Goal: Task Accomplishment & Management: Manage account settings

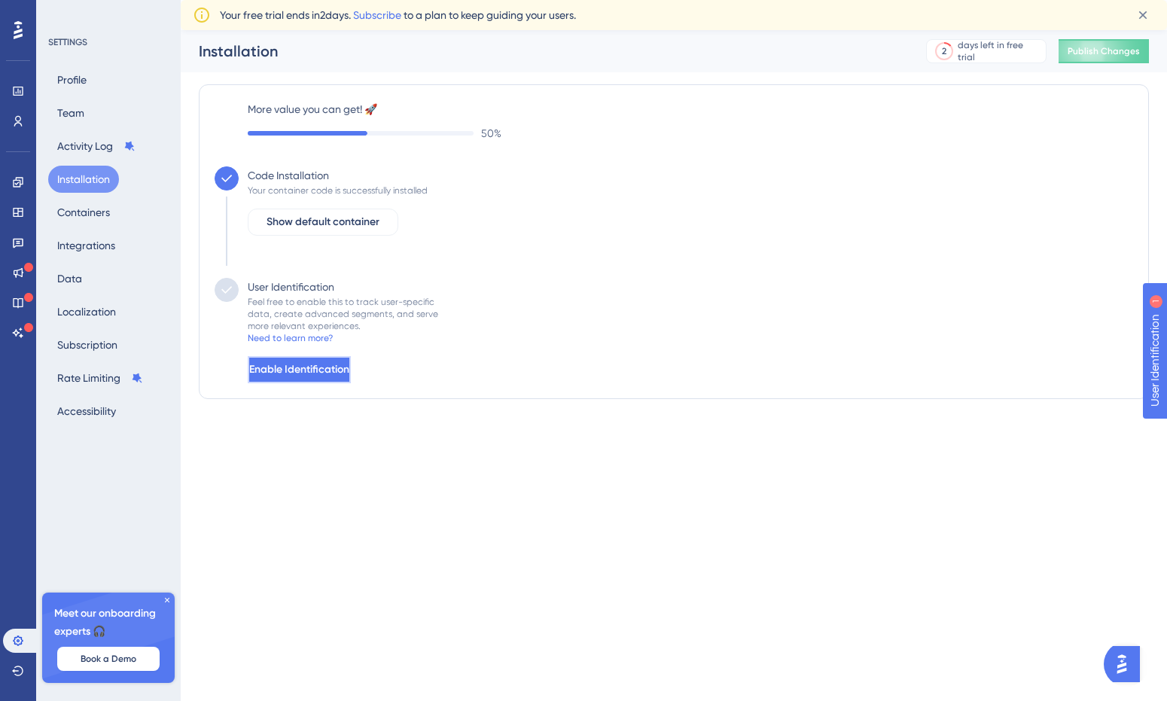
click at [321, 371] on span "Enable Identification" at bounding box center [299, 370] width 100 height 18
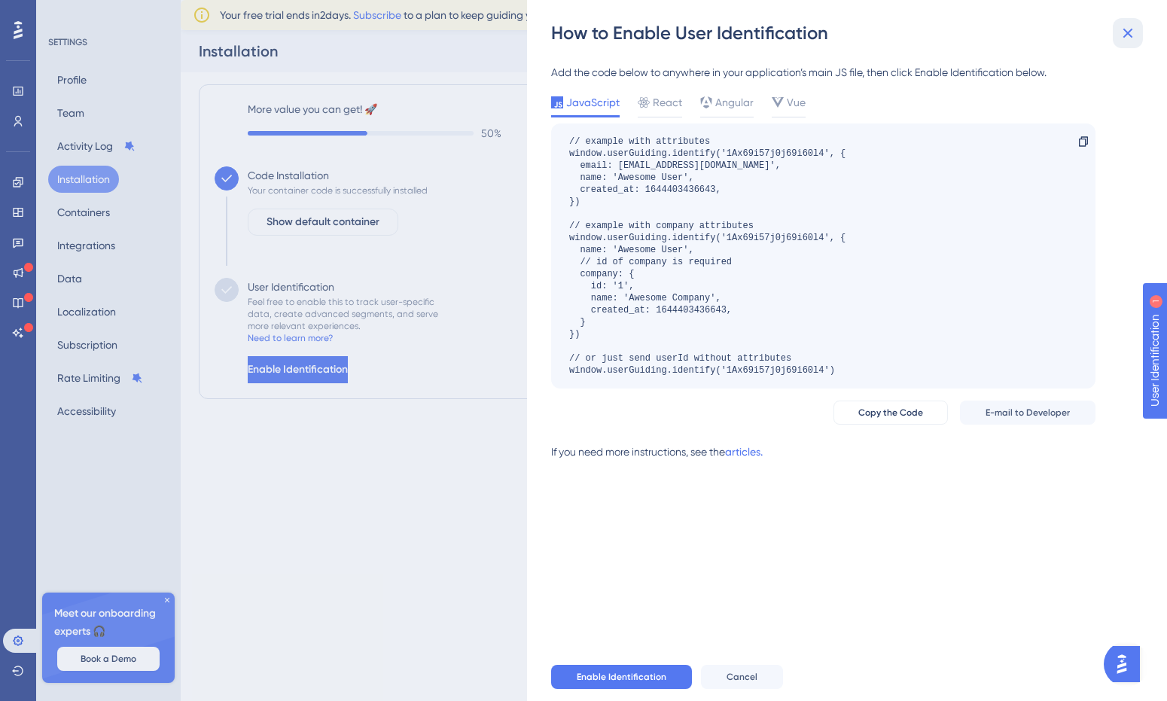
click at [1127, 28] on icon at bounding box center [1128, 33] width 18 height 18
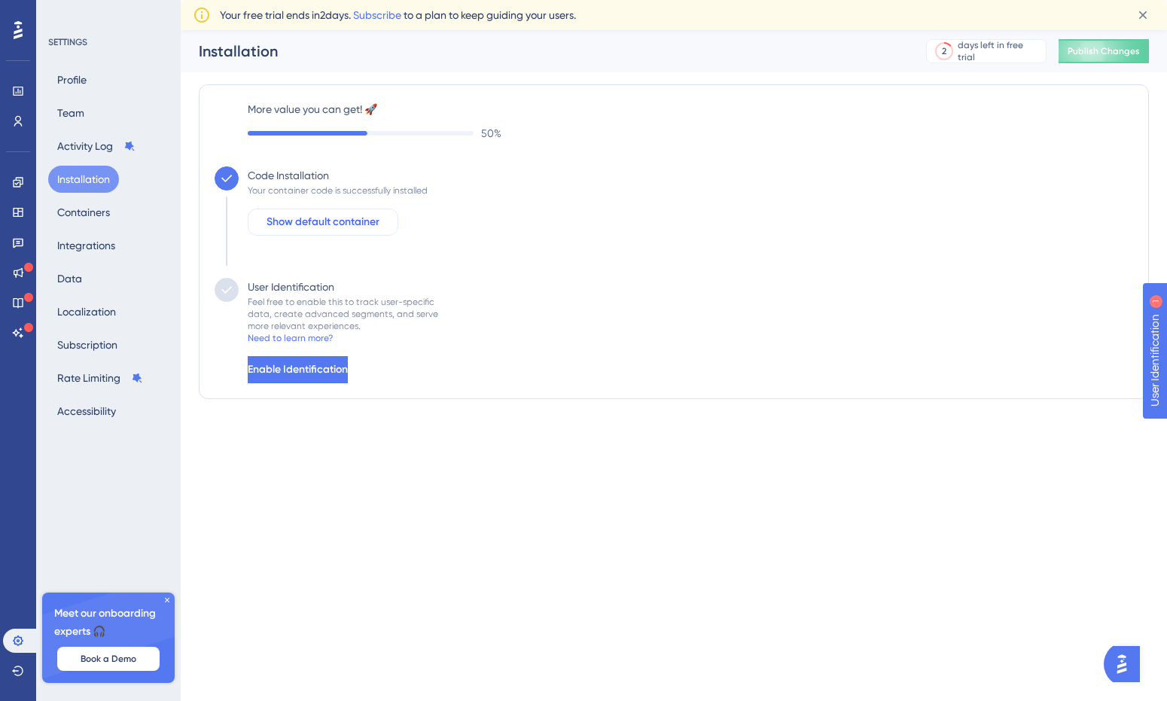
click at [347, 223] on span "Show default container" at bounding box center [323, 222] width 113 height 18
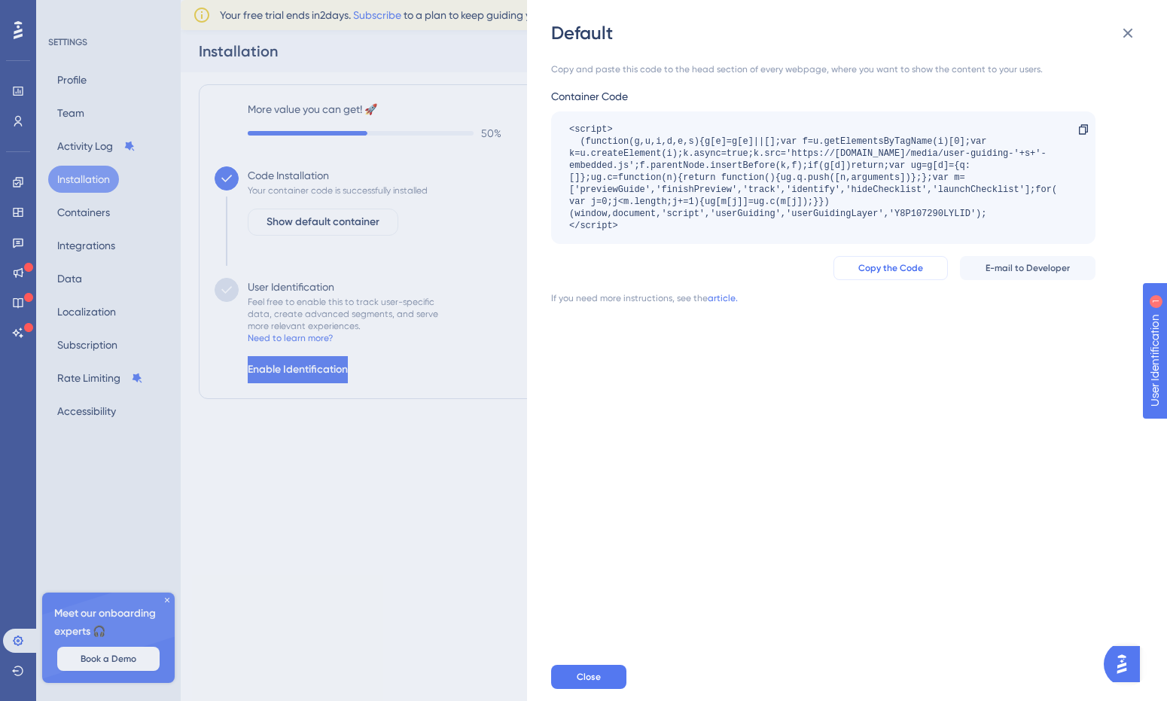
click at [876, 270] on span "Copy the Code" at bounding box center [890, 268] width 65 height 12
click at [316, 575] on div "Default Copy and paste this code to the head section of every webpage, where yo…" at bounding box center [583, 350] width 1167 height 701
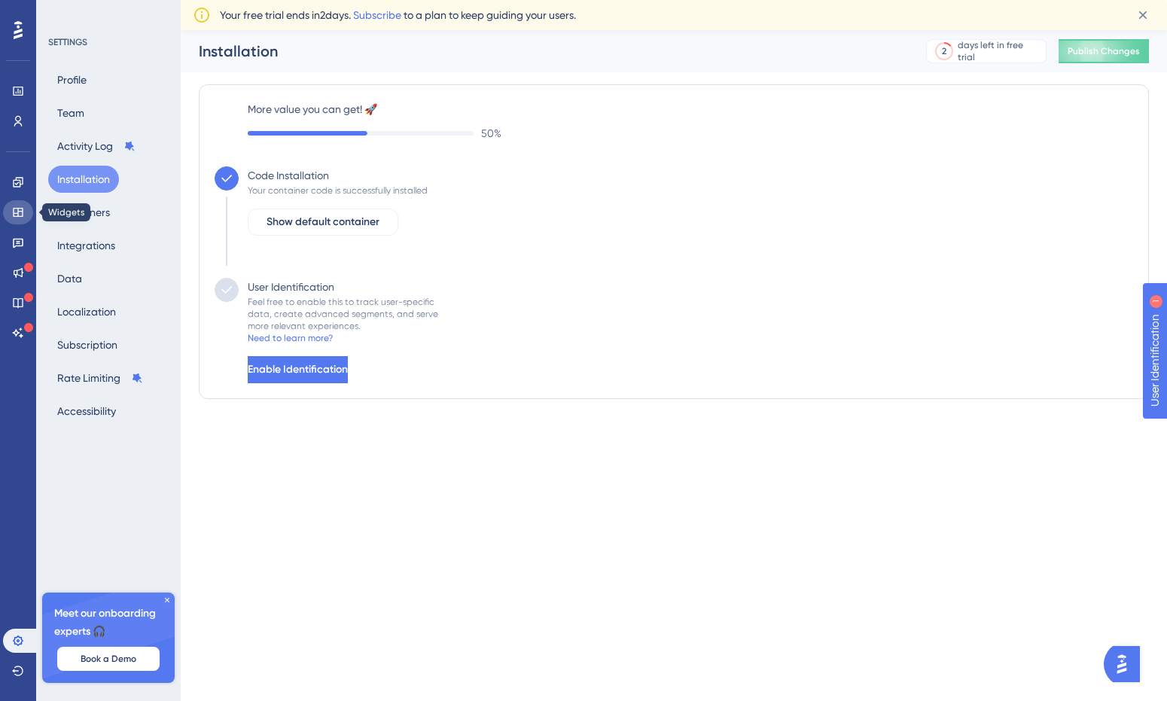
click at [20, 221] on link at bounding box center [18, 212] width 30 height 24
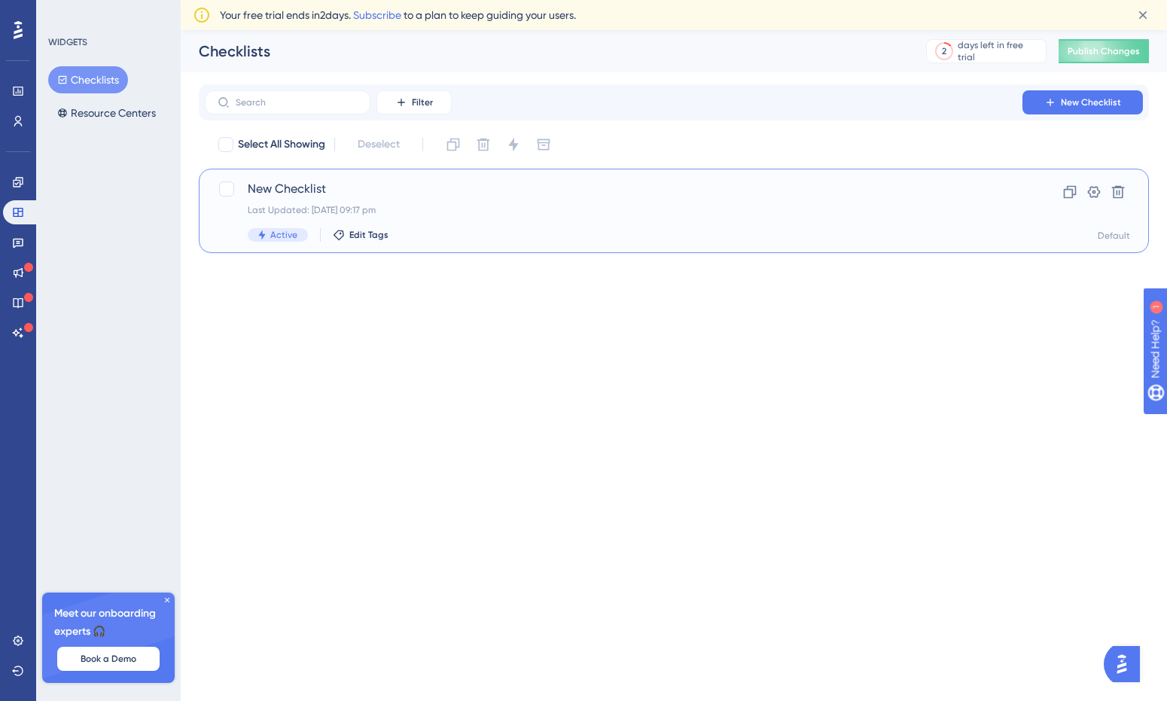
click at [861, 223] on div "New Checklist Last Updated: [DATE] 09:17 pm Active Edit Tags" at bounding box center [614, 211] width 732 height 62
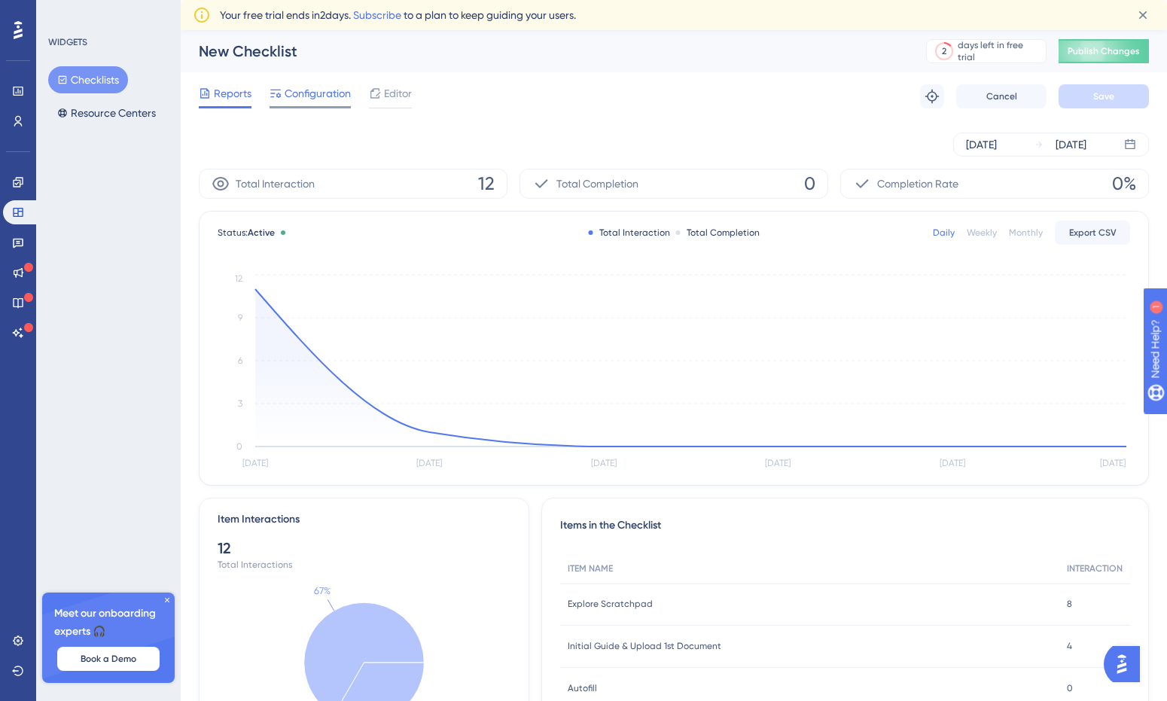
click at [301, 96] on span "Configuration" at bounding box center [318, 93] width 66 height 18
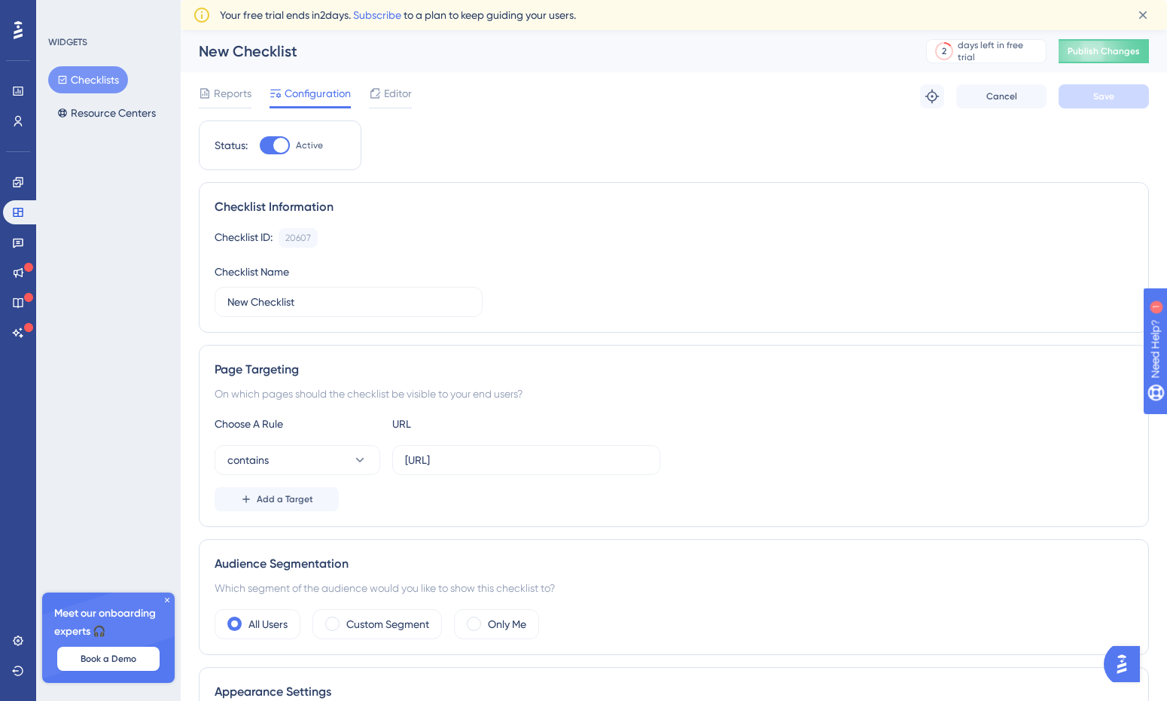
click at [279, 148] on div at bounding box center [280, 145] width 15 height 15
click at [260, 146] on input "Active" at bounding box center [259, 145] width 1 height 1
checkbox input "false"
click at [108, 111] on button "Resource Centers" at bounding box center [106, 112] width 117 height 27
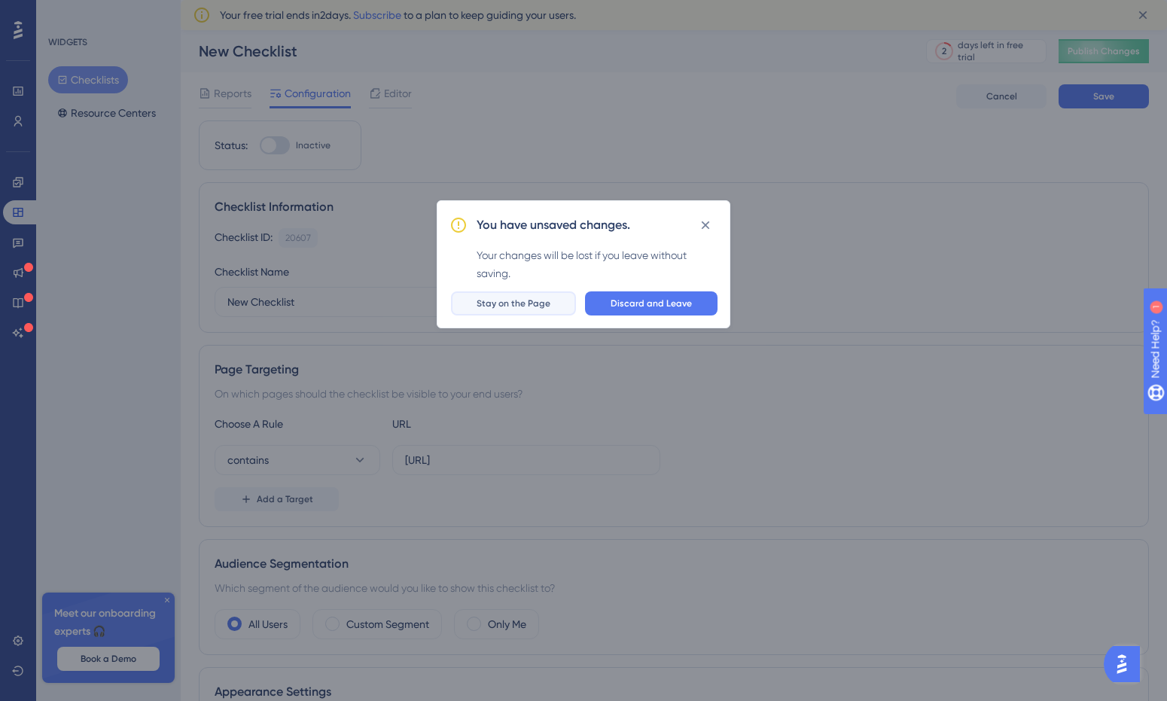
click at [490, 297] on span "Stay on the Page" at bounding box center [514, 303] width 74 height 12
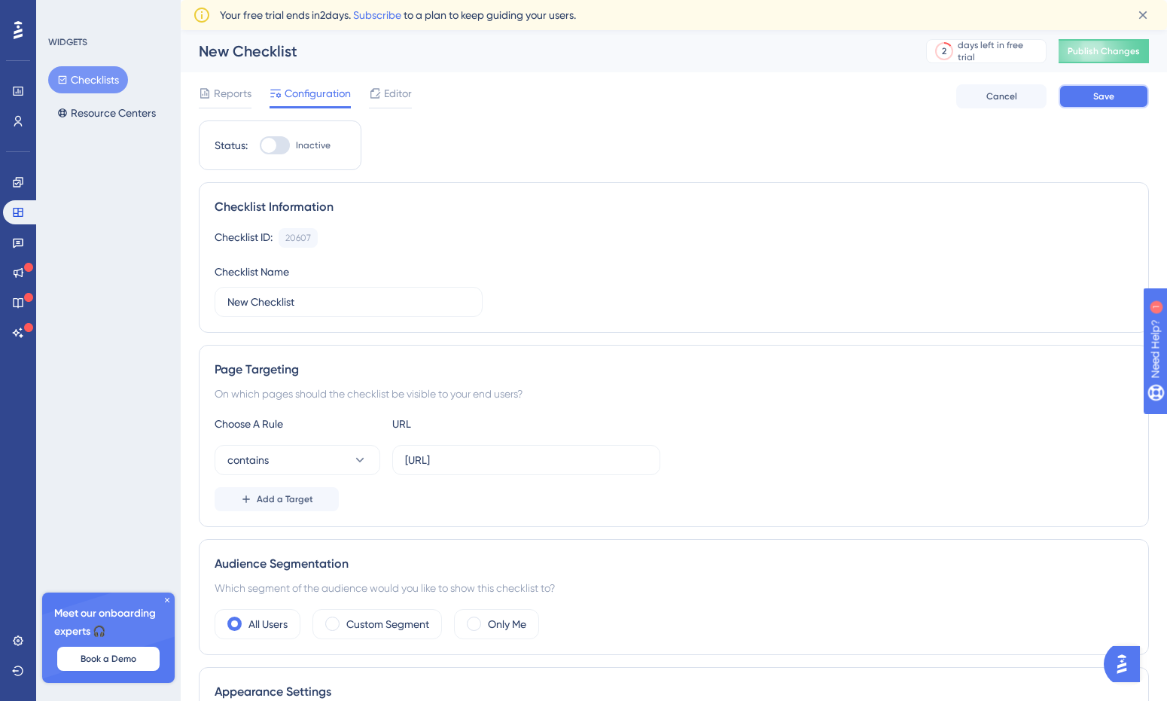
click at [1104, 101] on span "Save" at bounding box center [1103, 96] width 21 height 12
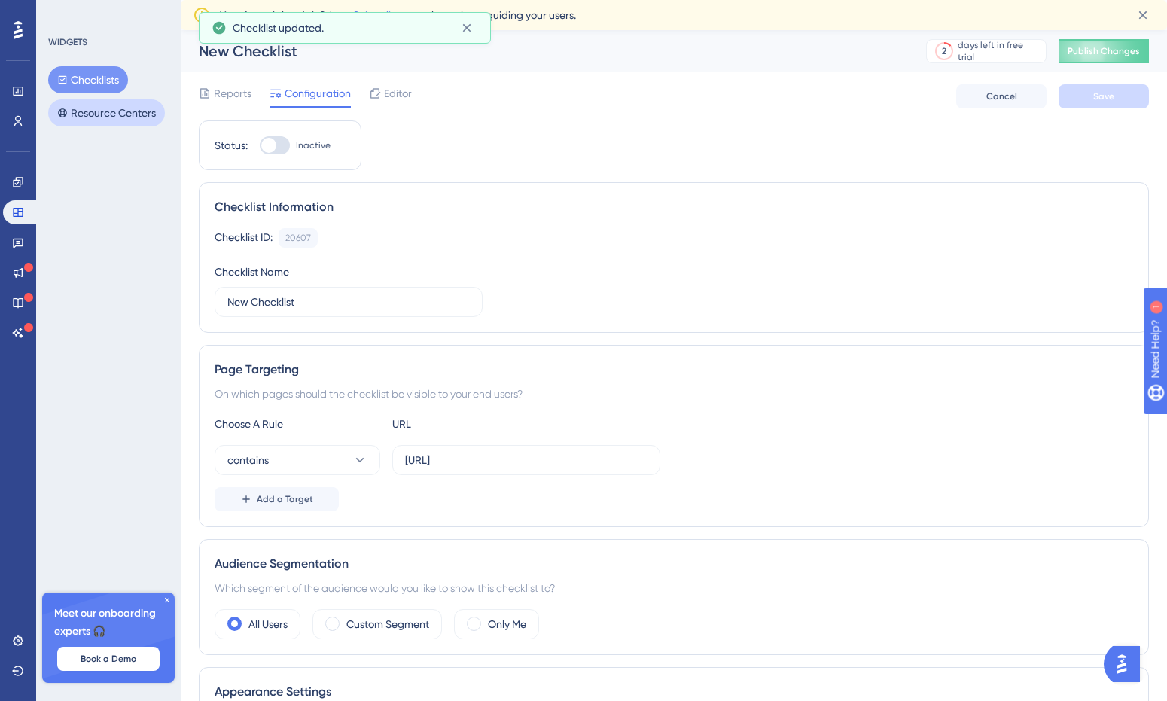
click at [111, 108] on button "Resource Centers" at bounding box center [106, 112] width 117 height 27
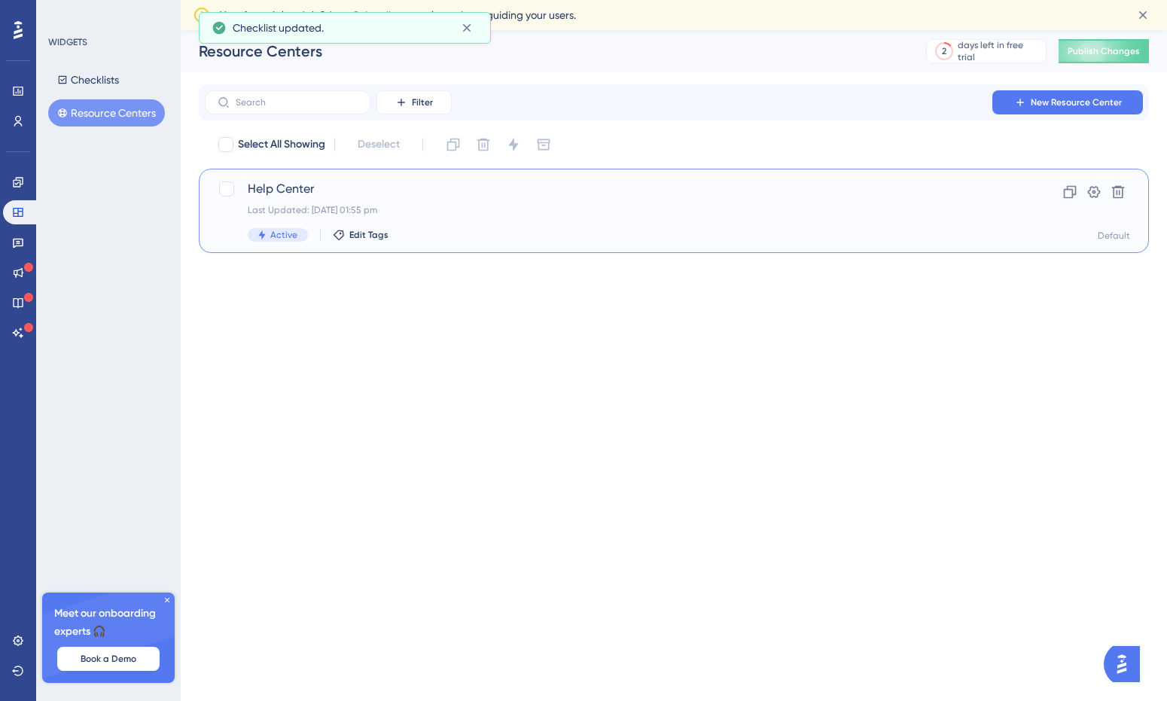
click at [268, 193] on span "Help Center" at bounding box center [614, 189] width 732 height 18
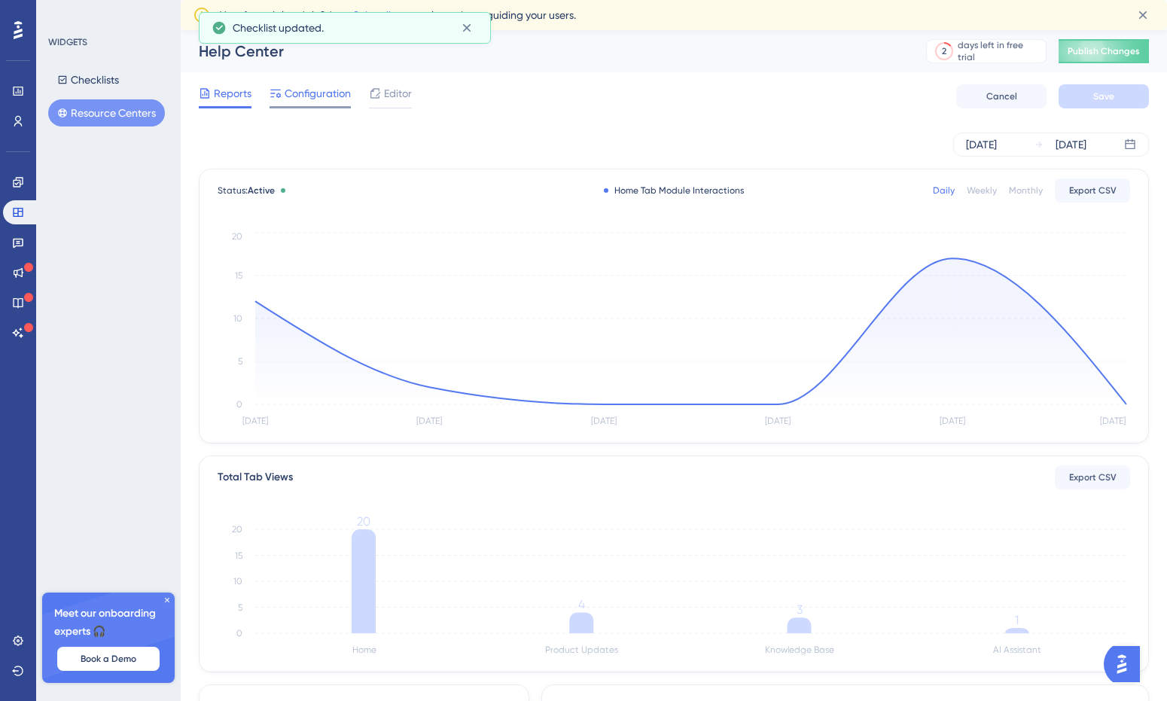
click at [303, 90] on span "Configuration" at bounding box center [318, 93] width 66 height 18
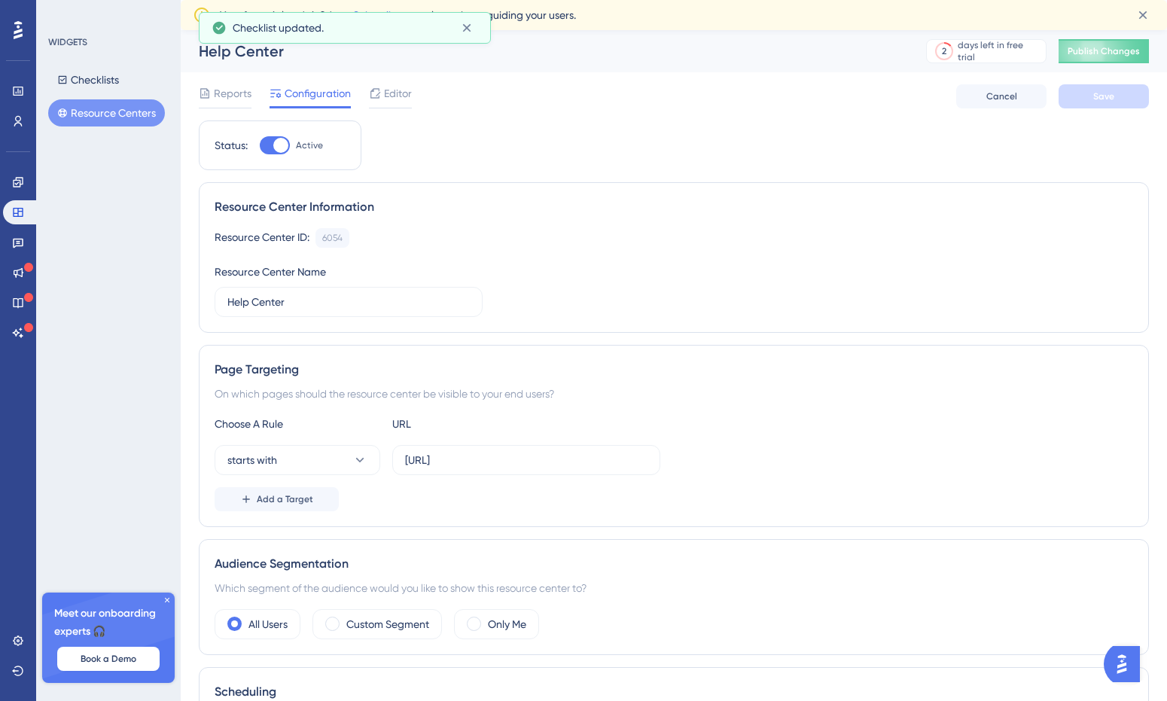
click at [283, 138] on div at bounding box center [280, 145] width 15 height 15
click at [260, 145] on input "Active" at bounding box center [259, 145] width 1 height 1
checkbox input "false"
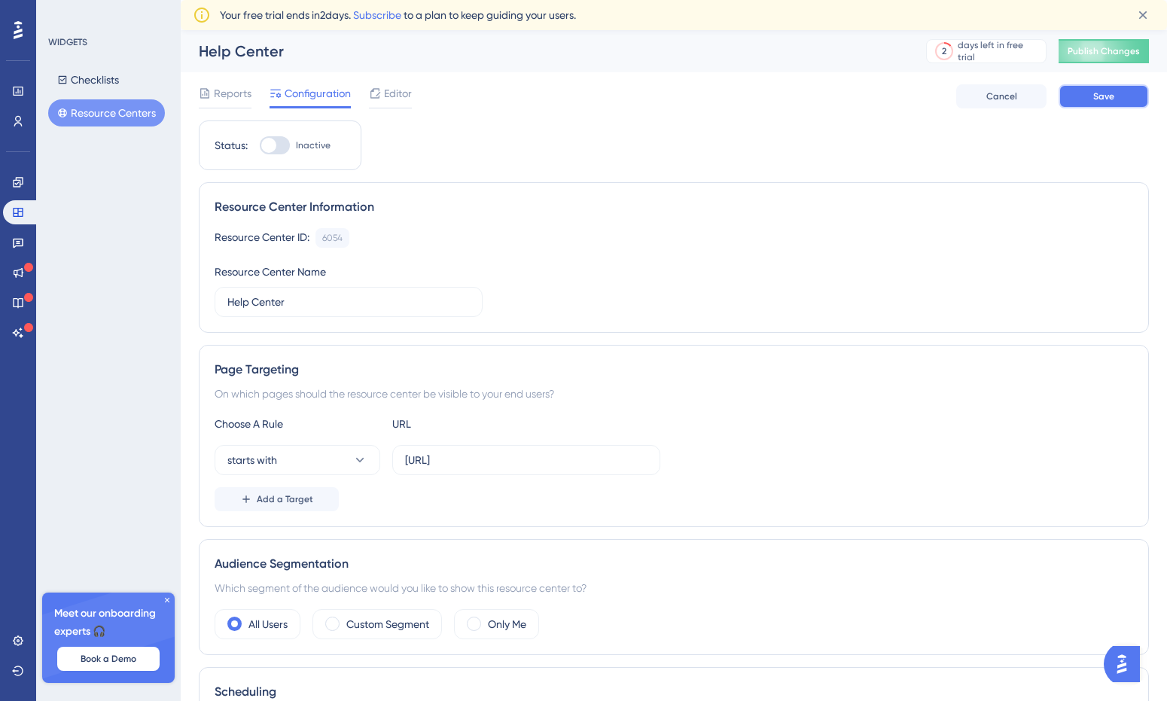
click at [1086, 98] on button "Save" at bounding box center [1104, 96] width 90 height 24
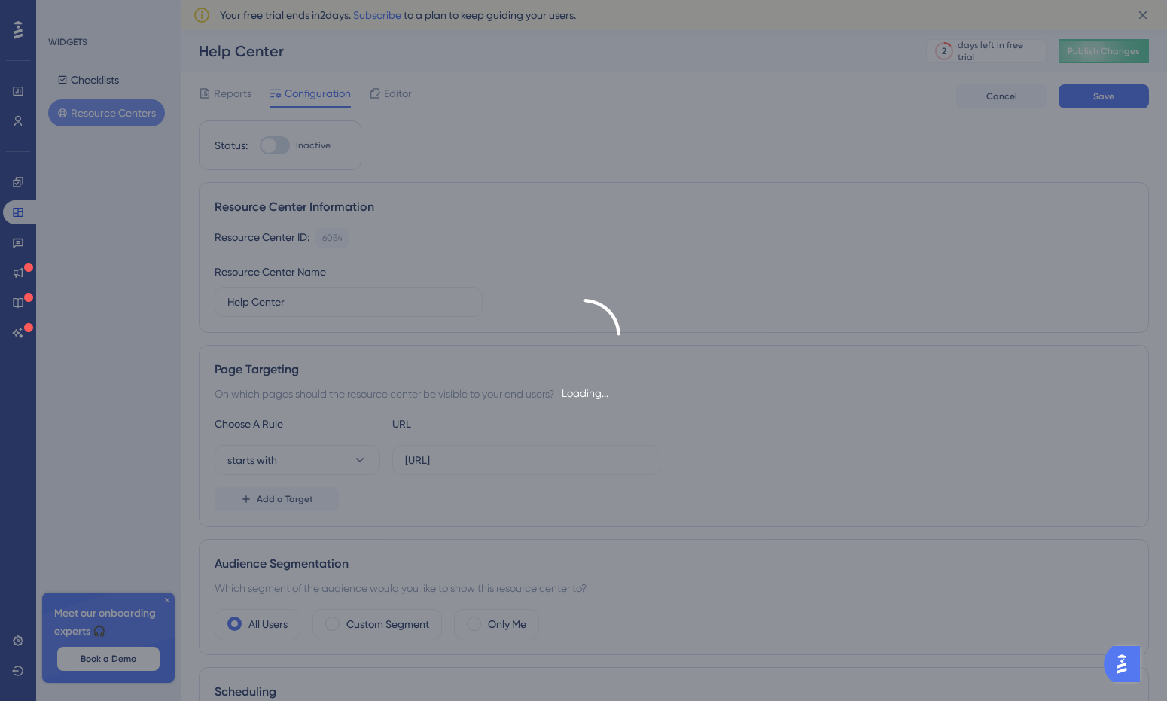
click at [17, 245] on div "Loading..." at bounding box center [583, 350] width 1167 height 701
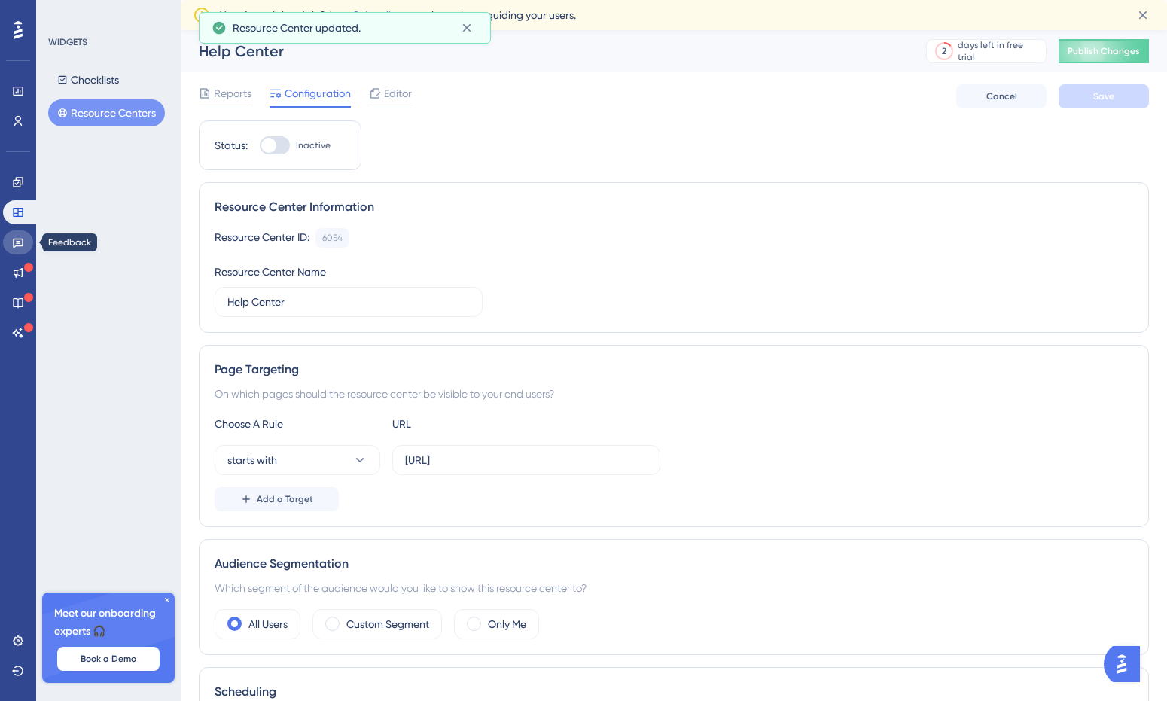
click at [14, 246] on icon at bounding box center [18, 244] width 11 height 10
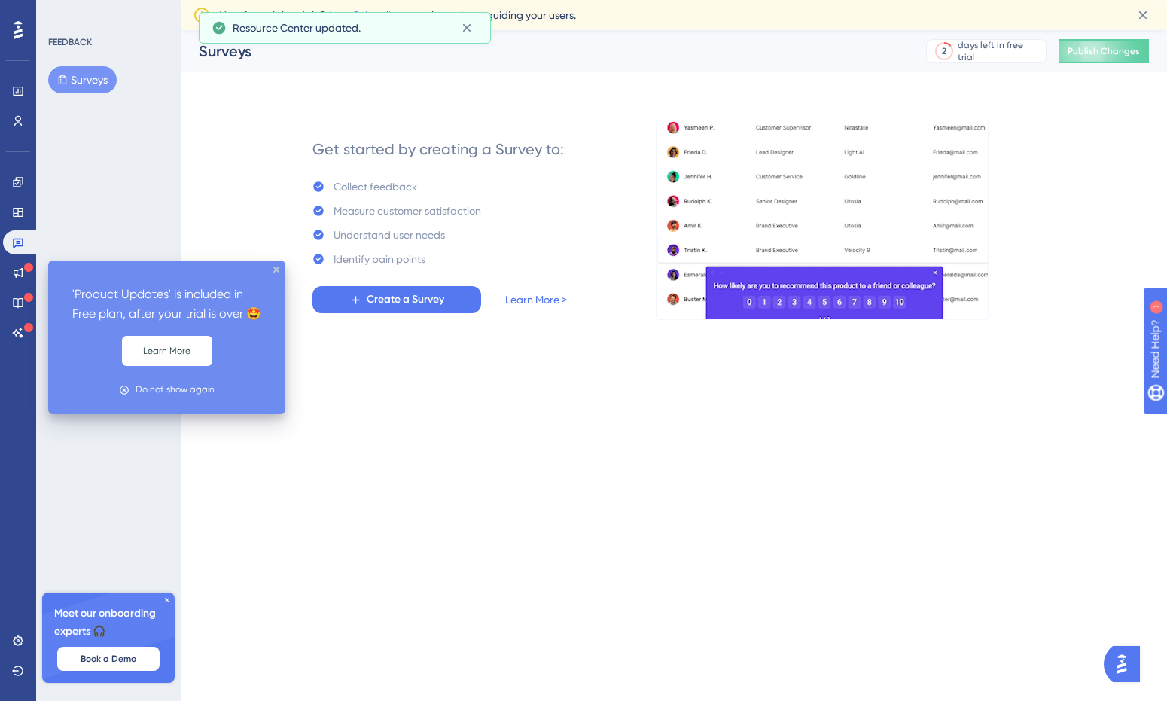
click at [24, 267] on icon at bounding box center [28, 267] width 9 height 9
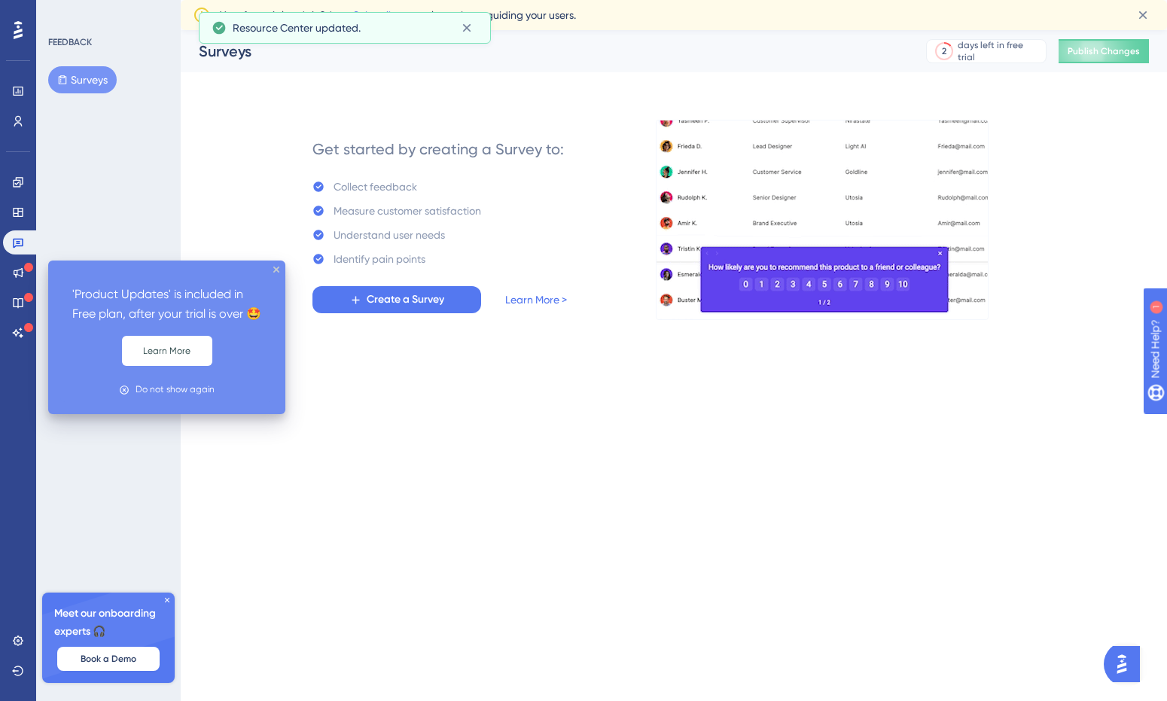
click at [279, 268] on div "'Product Updates' is included in Free plan, after your trial is over 🤩 Learn Mo…" at bounding box center [166, 337] width 237 height 154
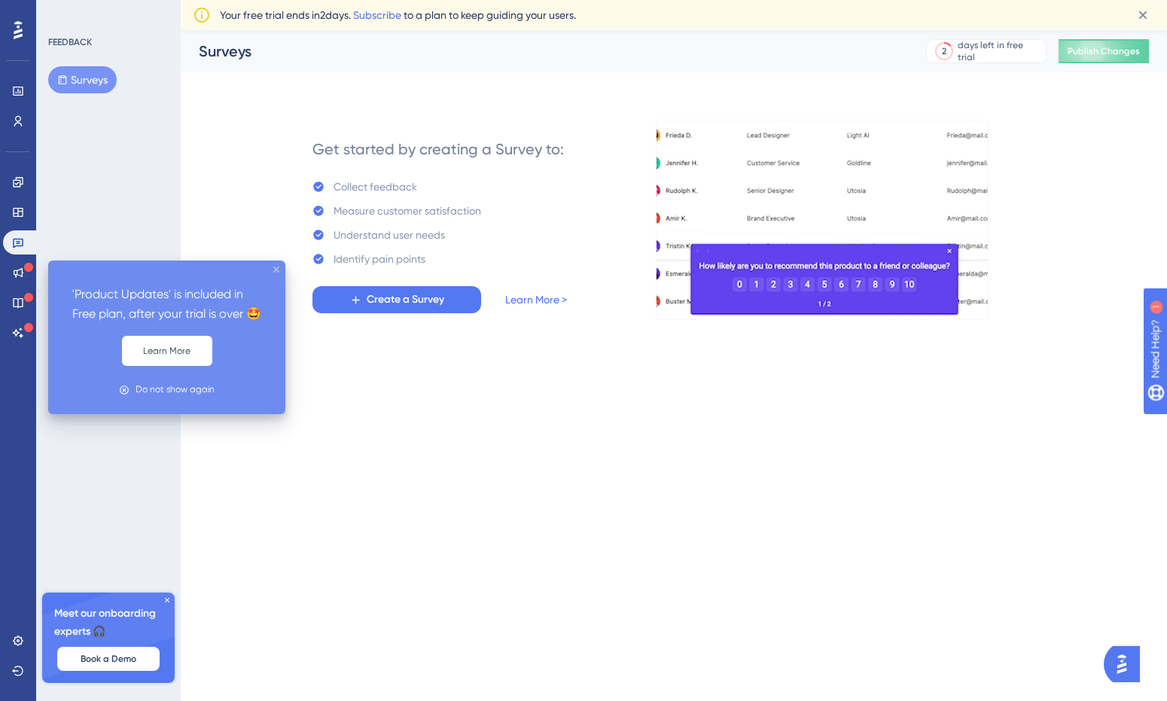
click at [279, 270] on icon "close tooltip" at bounding box center [276, 270] width 6 height 6
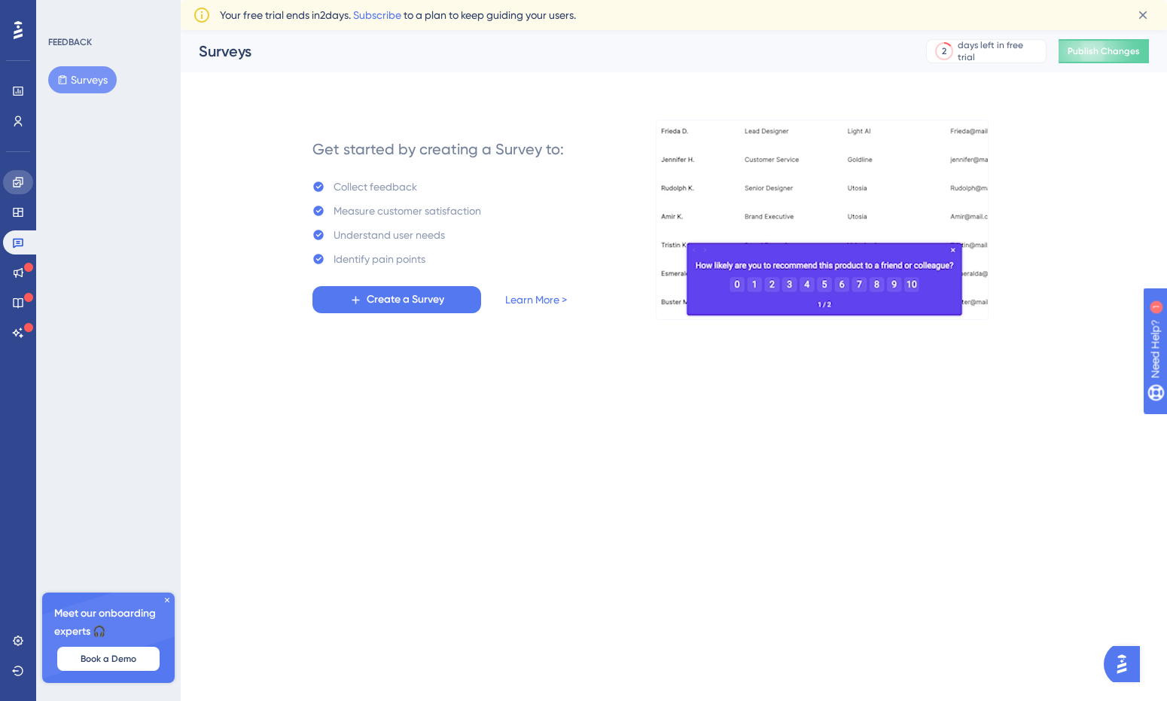
click at [20, 178] on icon at bounding box center [18, 182] width 12 height 12
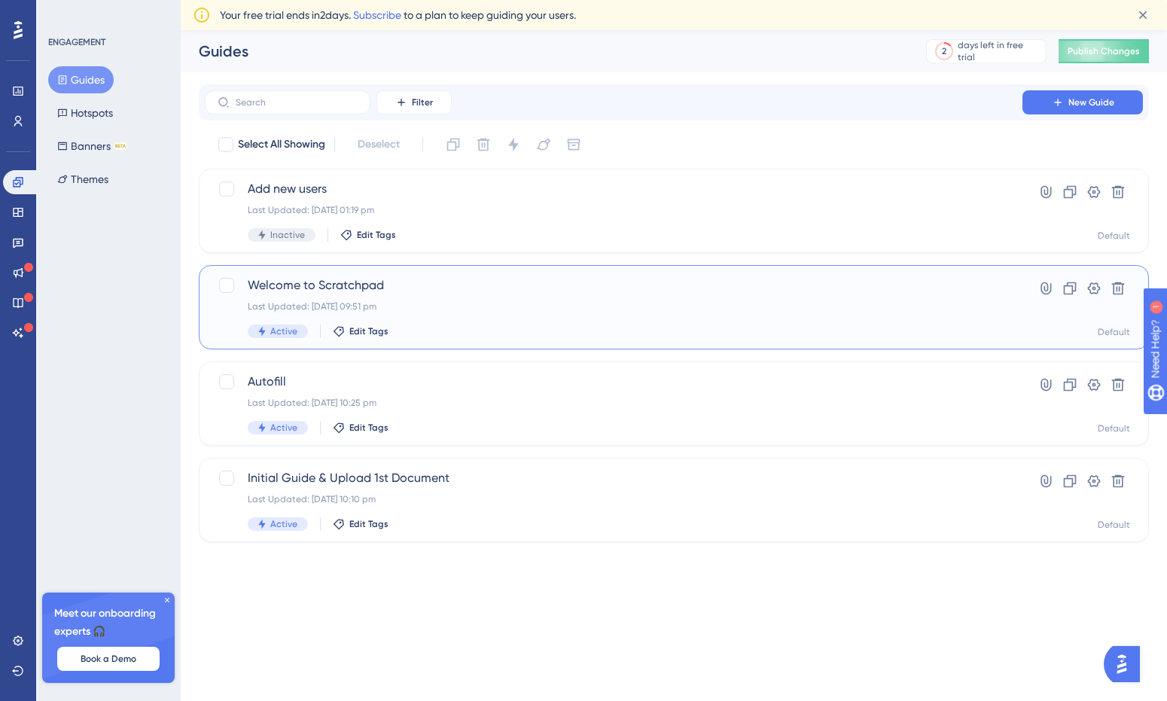
click at [596, 285] on span "Welcome to Scratchpad" at bounding box center [614, 285] width 732 height 18
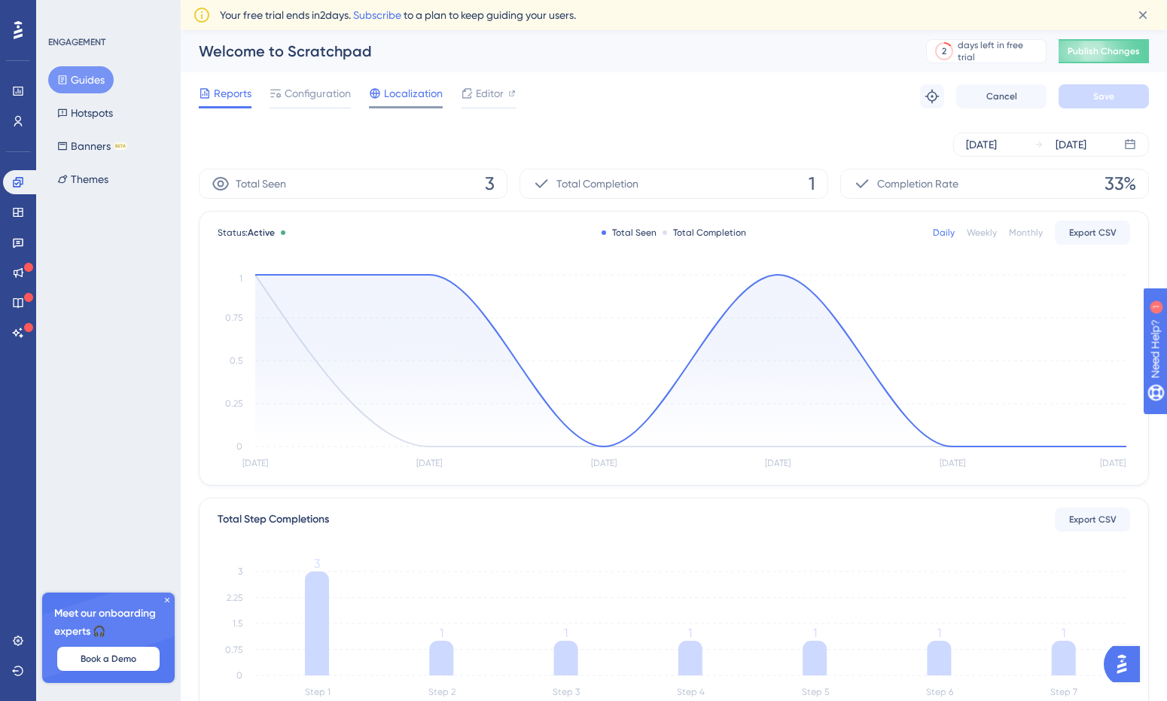
click at [370, 102] on div at bounding box center [375, 93] width 12 height 18
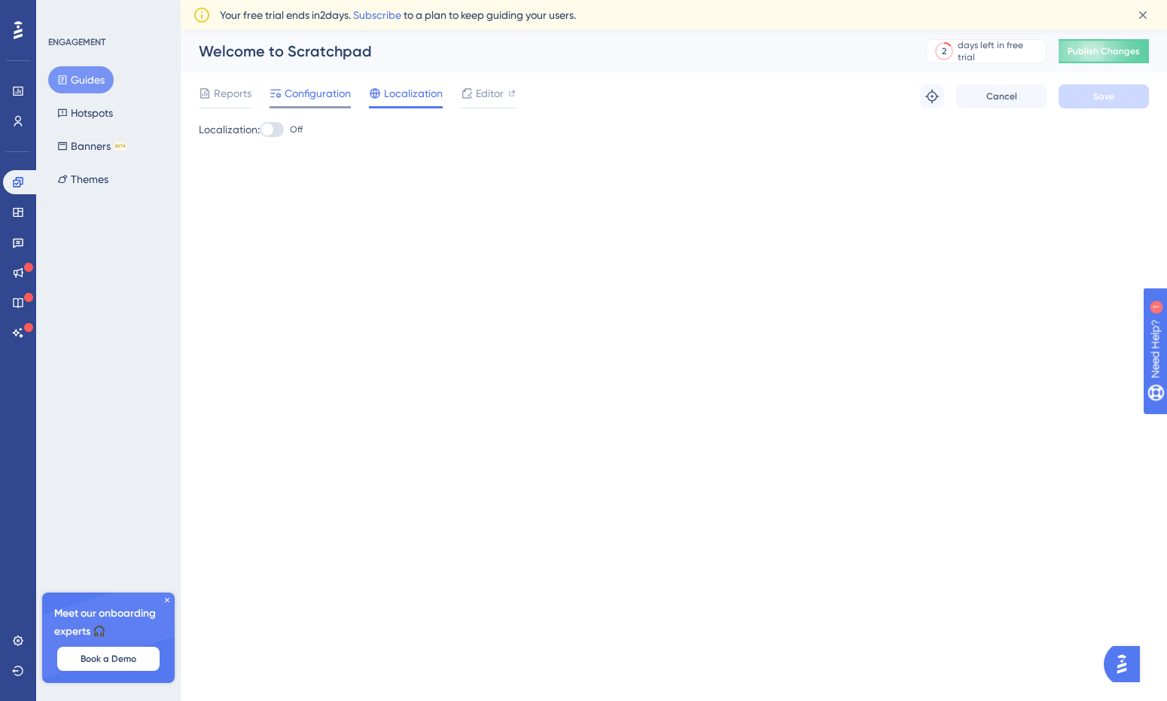
click at [318, 94] on span "Configuration" at bounding box center [318, 93] width 66 height 18
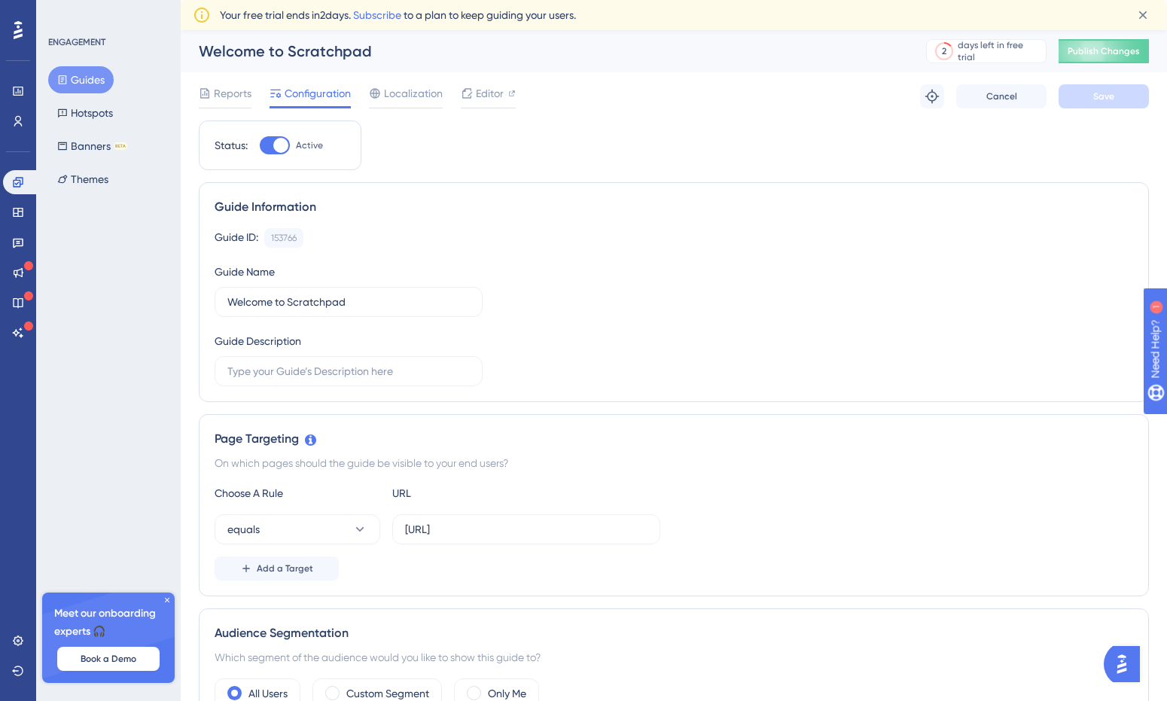
click at [279, 143] on div at bounding box center [280, 145] width 15 height 15
click at [260, 145] on input "Active" at bounding box center [259, 145] width 1 height 1
checkbox input "false"
click at [1092, 103] on button "Save" at bounding box center [1104, 96] width 90 height 24
click at [74, 83] on button "Guides" at bounding box center [80, 79] width 65 height 27
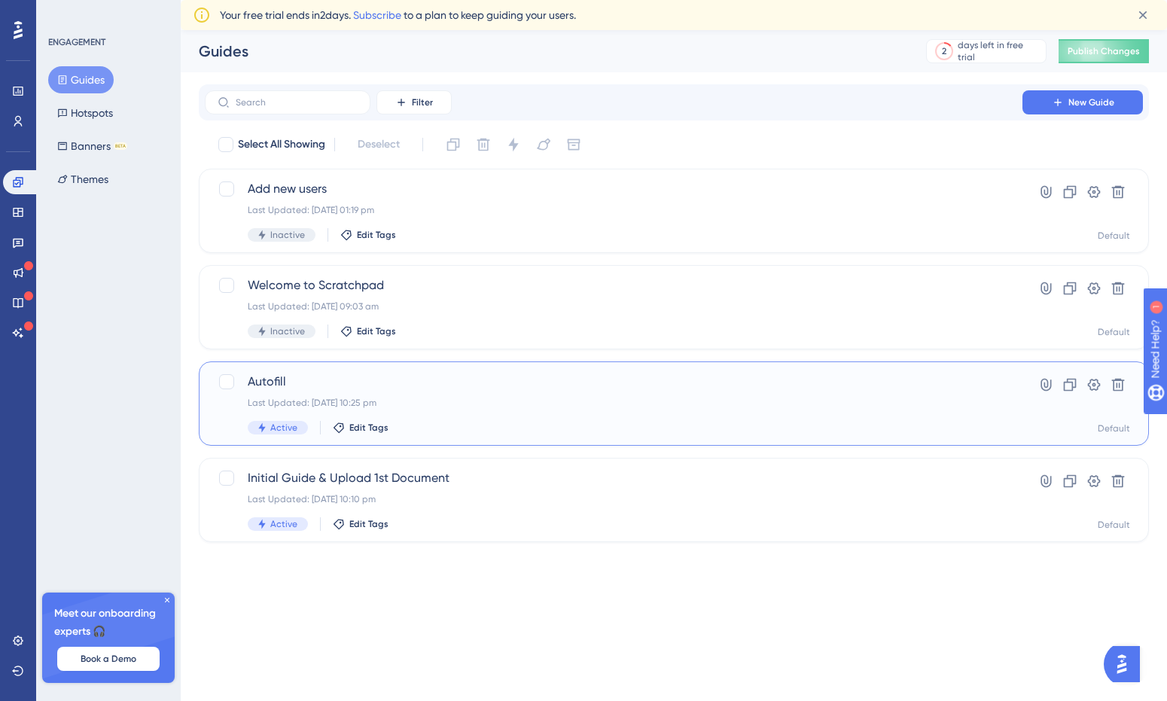
click at [281, 425] on span "Active" at bounding box center [283, 428] width 27 height 12
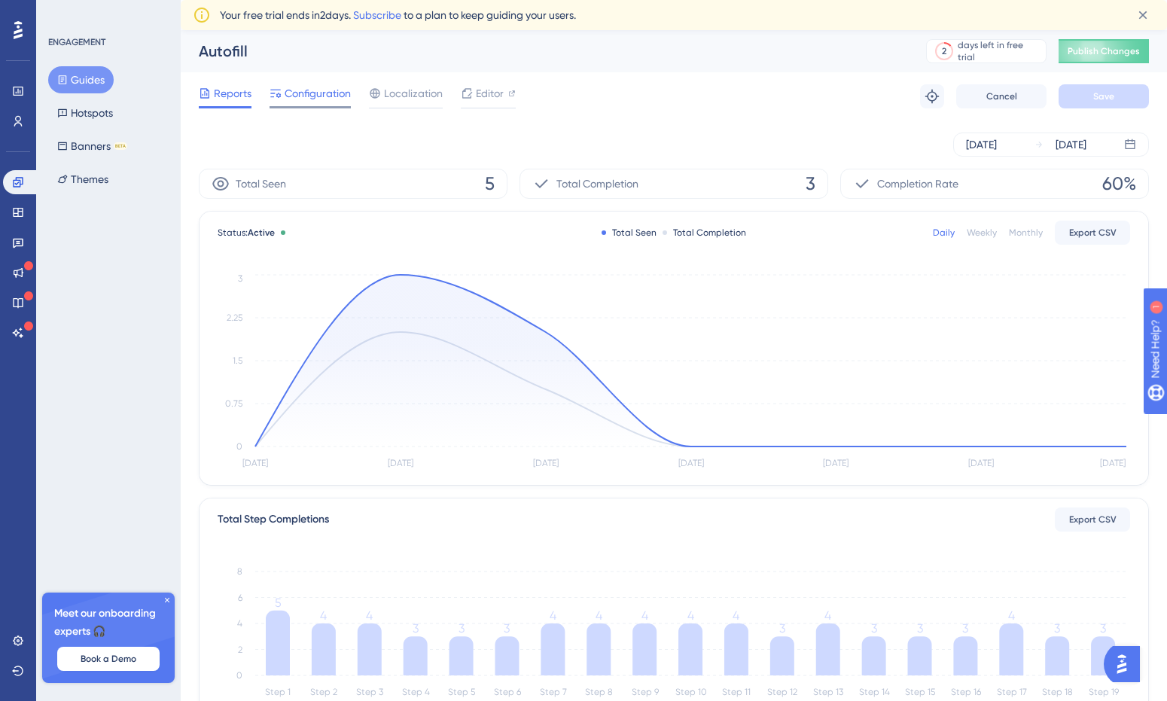
click at [303, 108] on div "Reports Configuration Localization Editor Troubleshoot Cancel Save" at bounding box center [674, 96] width 950 height 48
click at [310, 77] on div "Reports Configuration Localization Editor Troubleshoot Cancel Save" at bounding box center [674, 96] width 950 height 48
click at [308, 94] on span "Configuration" at bounding box center [318, 93] width 66 height 18
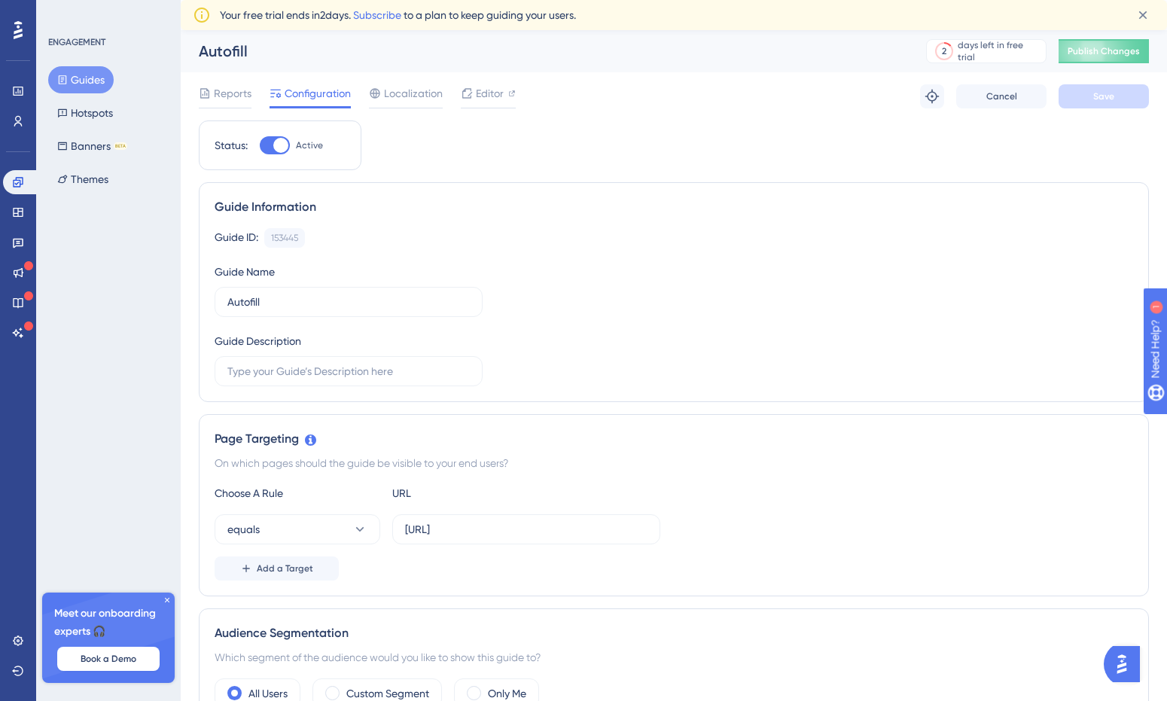
click at [273, 148] on div at bounding box center [275, 145] width 30 height 18
click at [260, 146] on input "Active" at bounding box center [259, 145] width 1 height 1
checkbox input "false"
click at [1099, 99] on span "Save" at bounding box center [1103, 96] width 21 height 12
click at [84, 82] on button "Guides" at bounding box center [80, 79] width 65 height 27
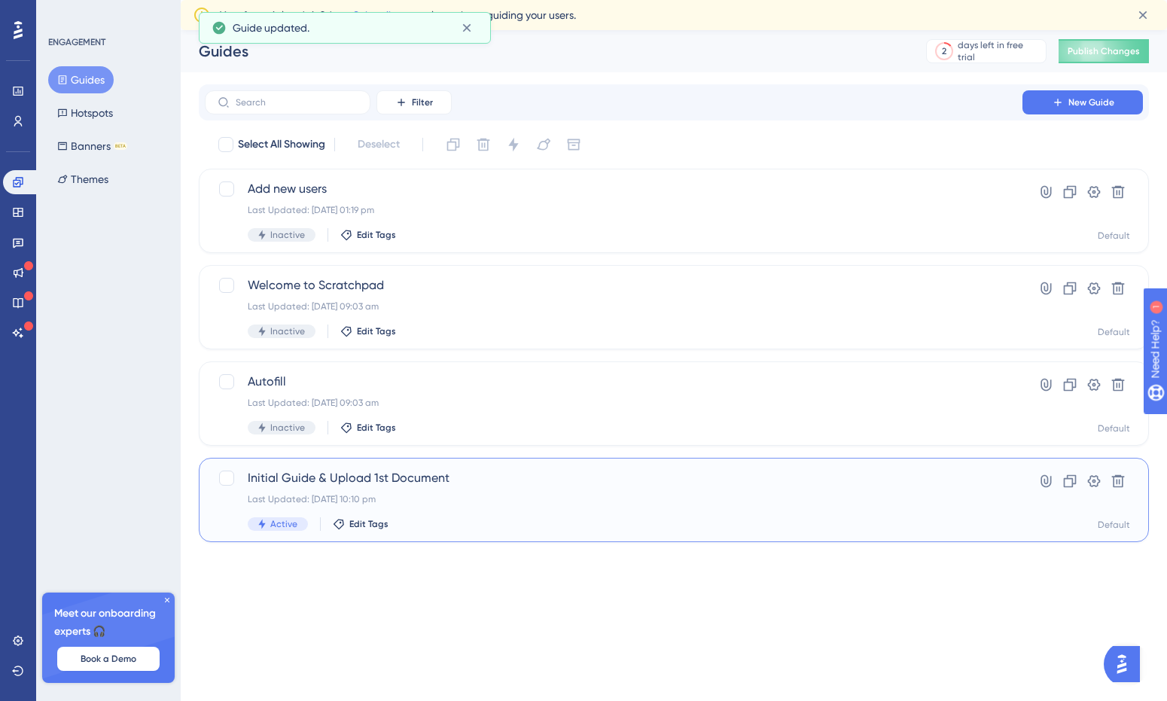
click at [297, 467] on div "Initial Guide & Upload 1st Document Last Updated: [DATE] 10:10 pm Active Edit T…" at bounding box center [674, 500] width 950 height 84
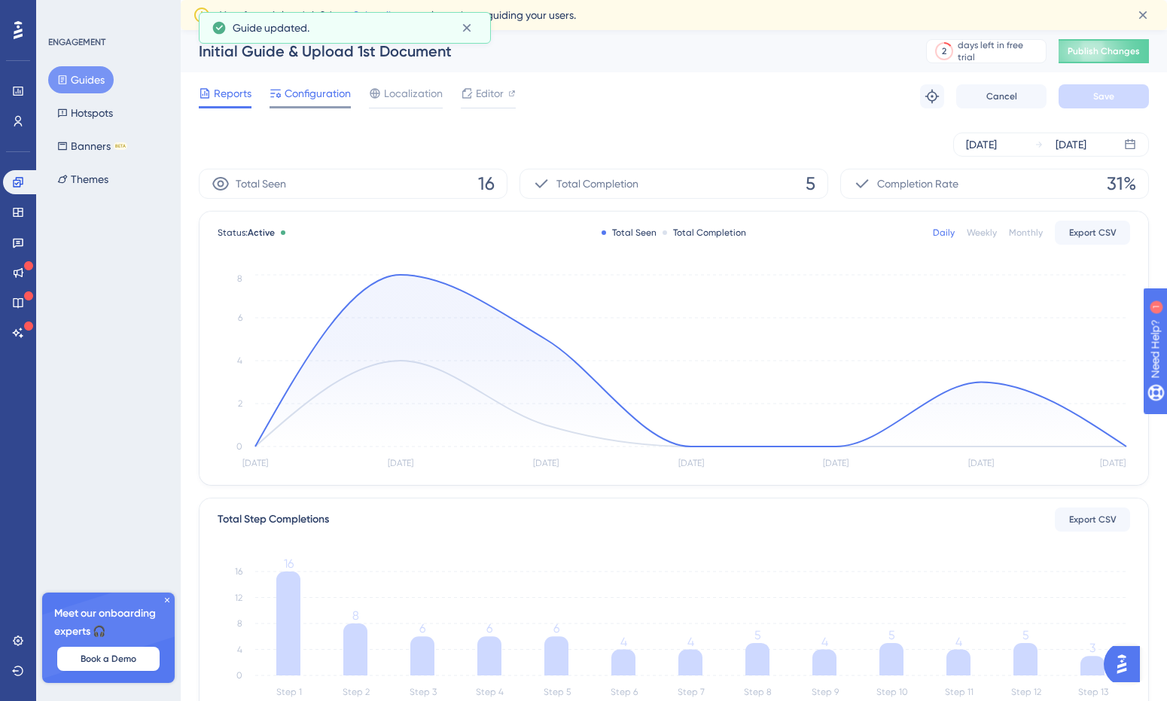
click at [298, 99] on span "Configuration" at bounding box center [318, 93] width 66 height 18
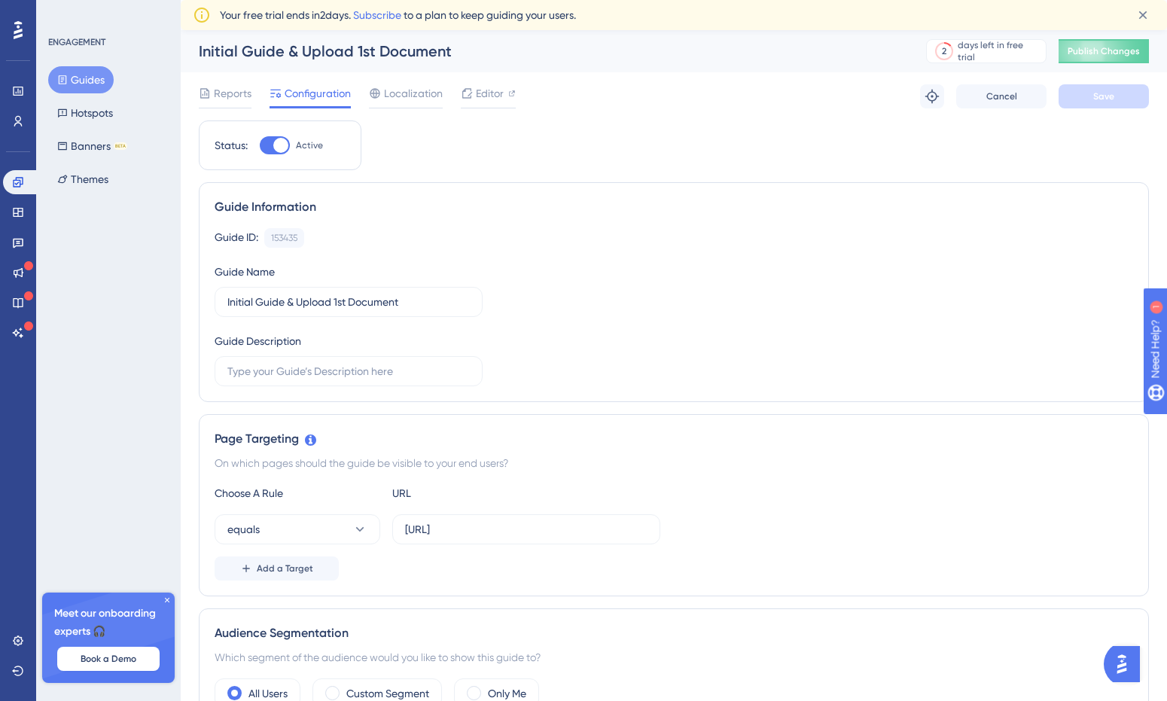
click at [278, 145] on div at bounding box center [280, 145] width 15 height 15
click at [260, 145] on input "Active" at bounding box center [259, 145] width 1 height 1
checkbox input "false"
click at [1093, 90] on span "Save" at bounding box center [1103, 96] width 21 height 12
click at [17, 643] on icon at bounding box center [18, 641] width 12 height 12
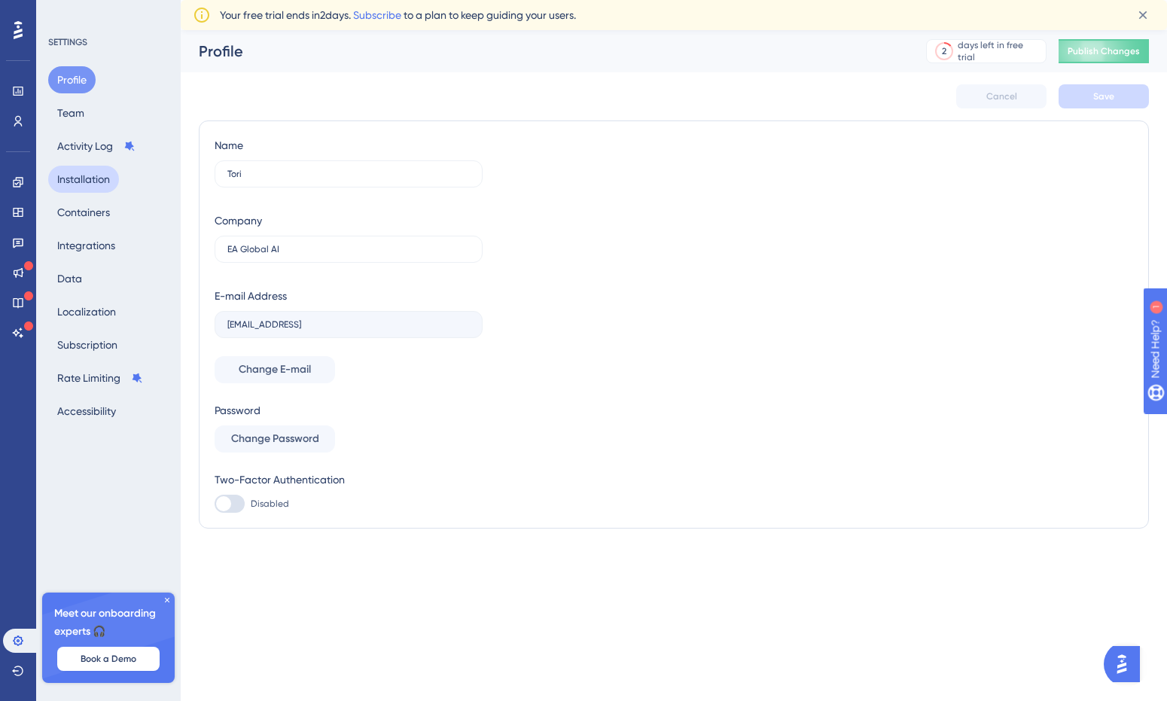
click at [105, 174] on button "Installation" at bounding box center [83, 179] width 71 height 27
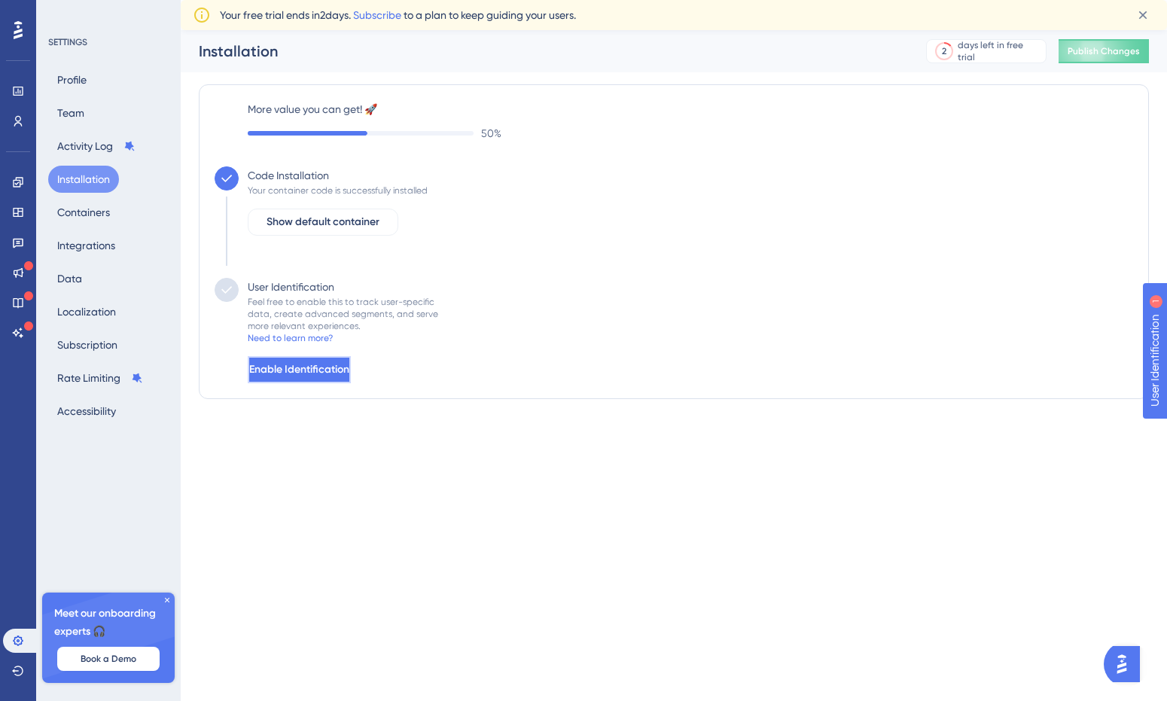
click at [279, 369] on span "Enable Identification" at bounding box center [299, 370] width 100 height 18
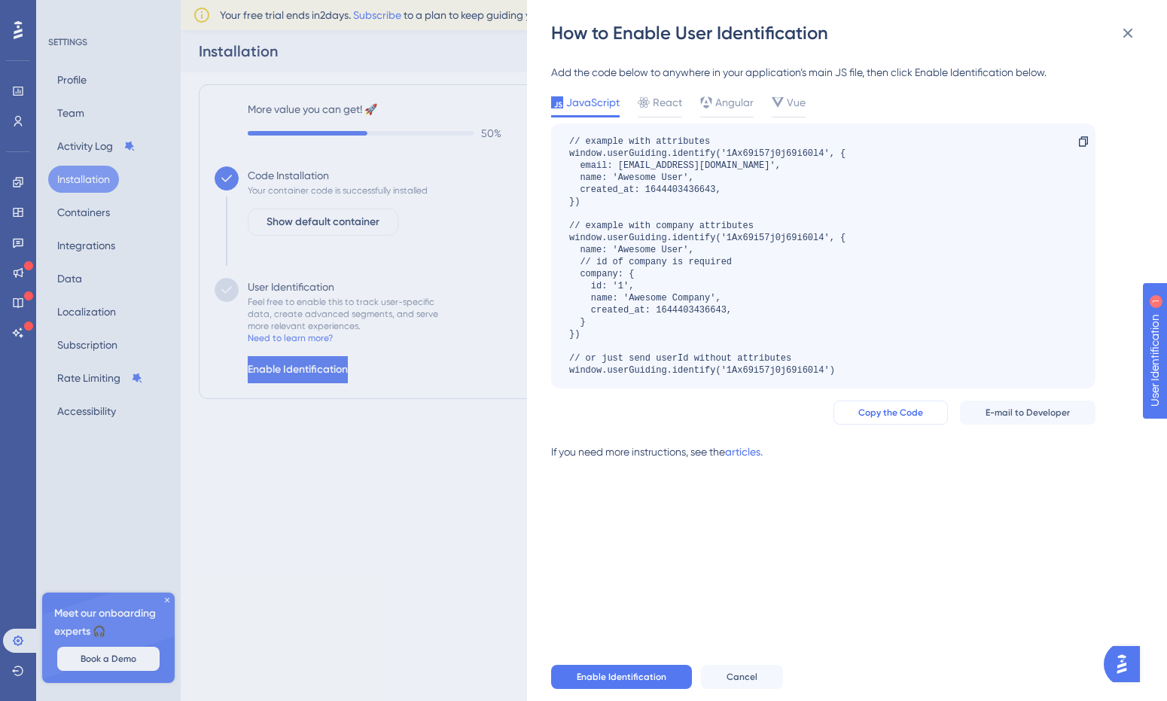
click at [876, 409] on span "Copy the Code" at bounding box center [890, 413] width 65 height 12
click at [586, 73] on div "Add the code below to anywhere in your application’s main JS file, then click E…" at bounding box center [823, 72] width 544 height 18
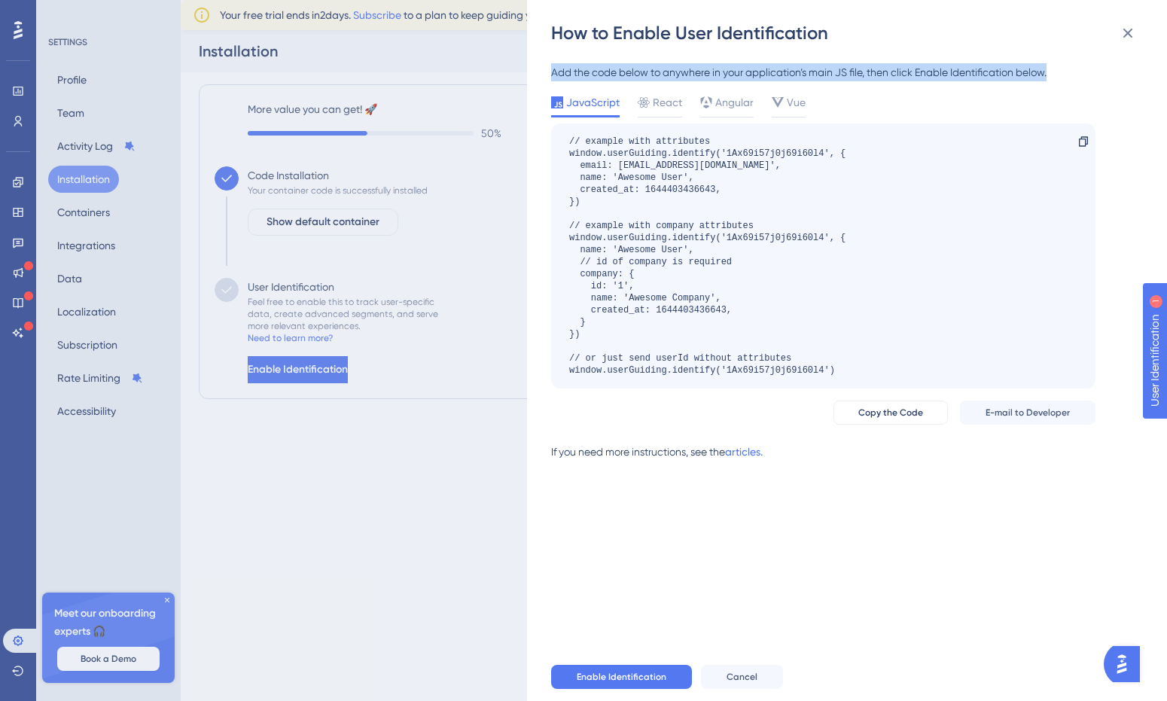
drag, startPoint x: 559, startPoint y: 70, endPoint x: 1062, endPoint y: 74, distance: 502.9
click at [1062, 74] on div "Add the code below to anywhere in your application’s main JS file, then click E…" at bounding box center [823, 72] width 544 height 18
click at [864, 84] on div "Add the code below to anywhere in your application’s main JS file, then click E…" at bounding box center [823, 268] width 544 height 410
drag, startPoint x: 870, startPoint y: 74, endPoint x: 545, endPoint y: 69, distance: 325.3
click at [545, 69] on div "How to Enable User Identification Add the code below to anywhere in your applic…" at bounding box center [847, 350] width 640 height 701
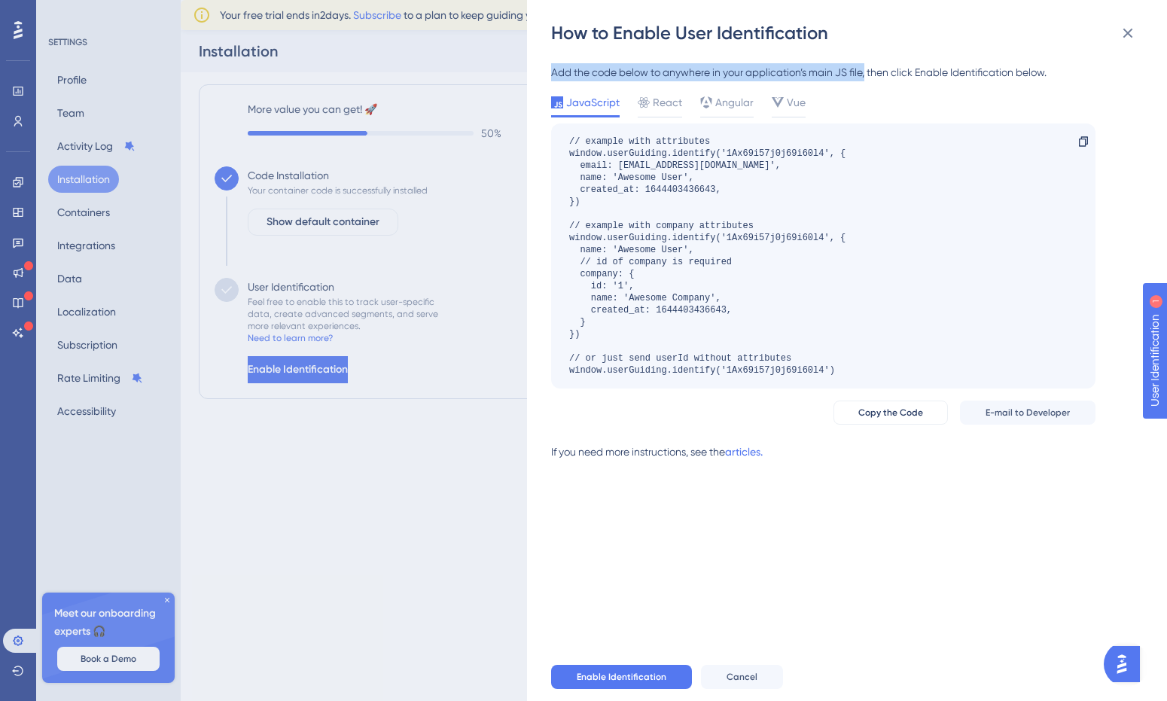
copy div "Add the code below to anywhere in your application’s main JS file,"
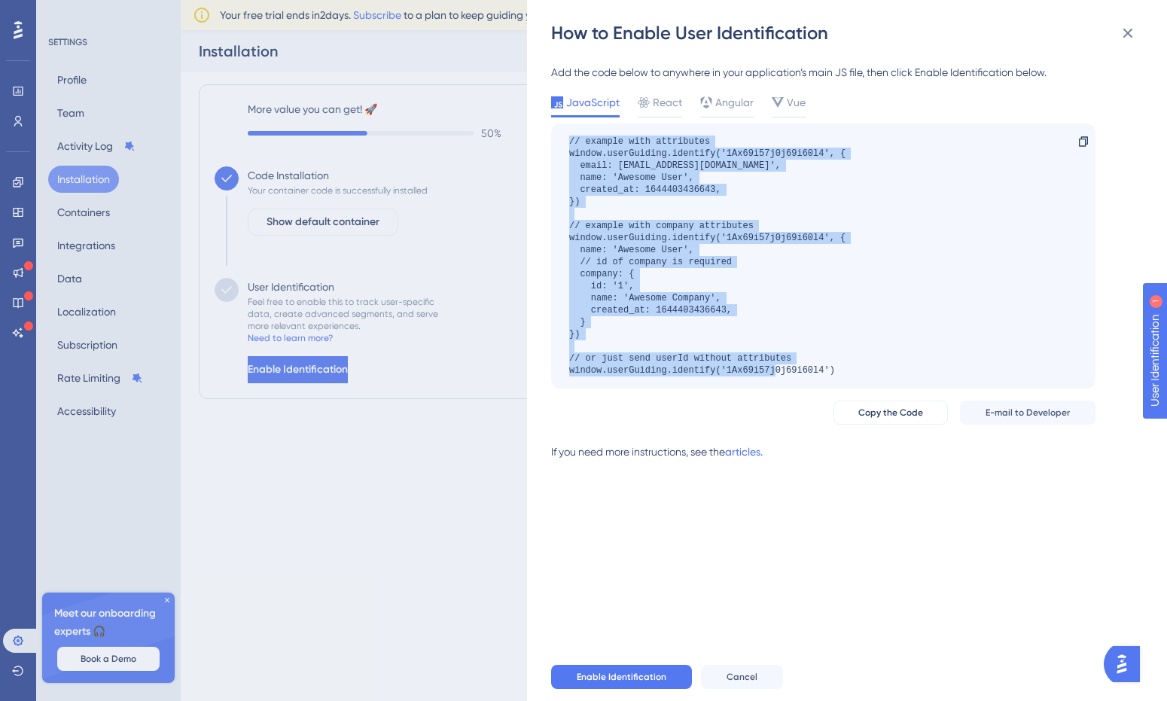
drag, startPoint x: 853, startPoint y: 369, endPoint x: 567, endPoint y: 139, distance: 367.3
click at [567, 139] on div "// example with attributes window.userGuiding.identify('1Ax69i57j0j69i60l4', { …" at bounding box center [823, 255] width 544 height 265
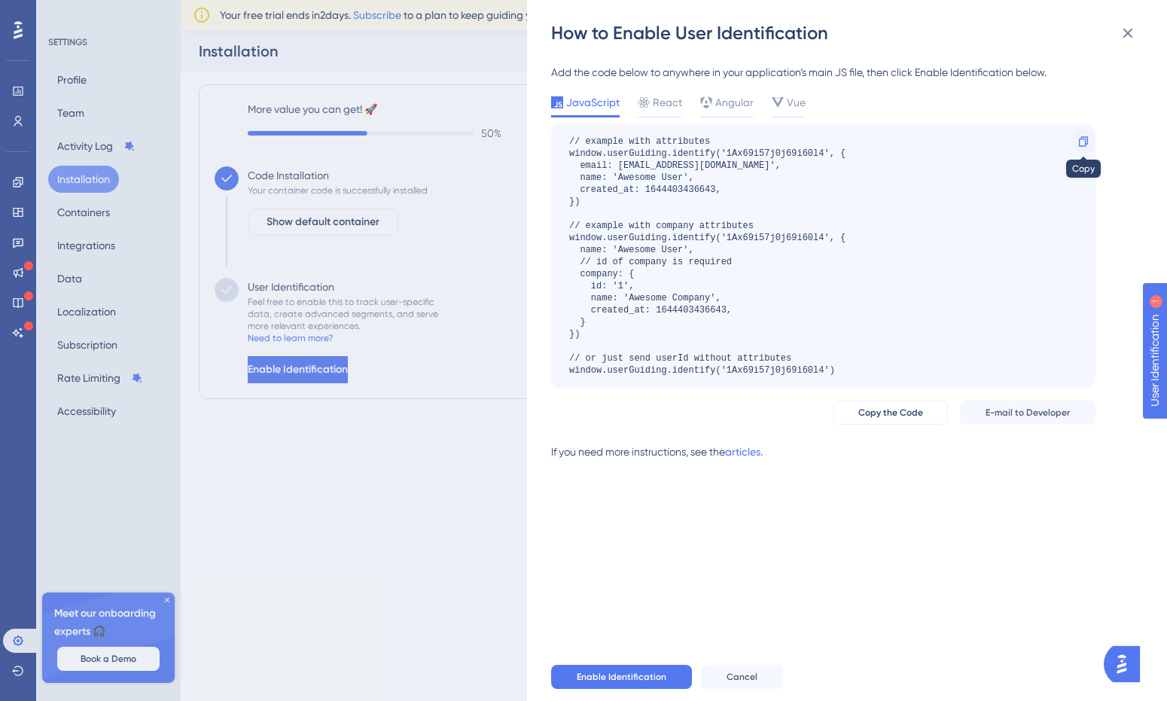
click at [1083, 139] on icon at bounding box center [1083, 142] width 12 height 12
